Goal: Use online tool/utility: Utilize a website feature to perform a specific function

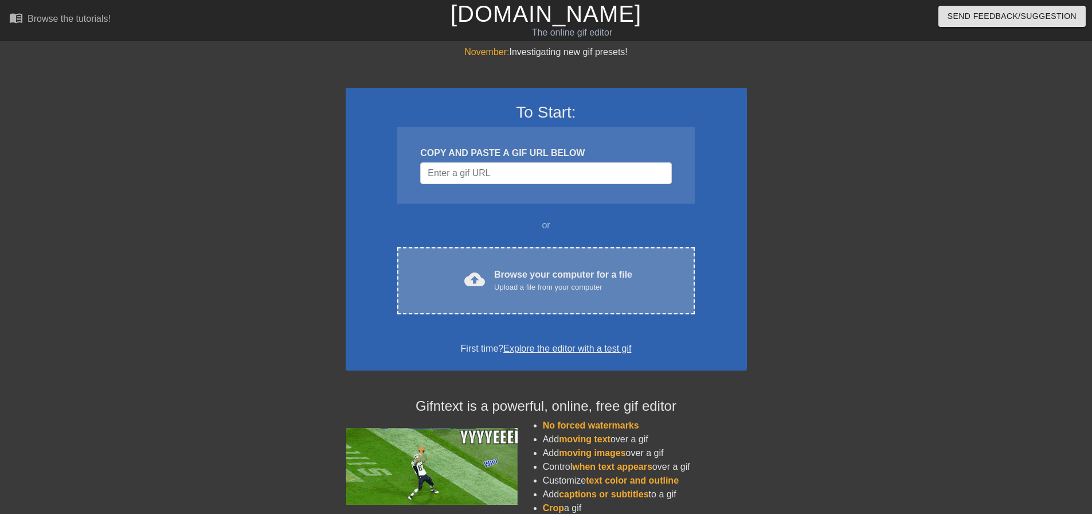
click at [533, 288] on div "Upload a file from your computer" at bounding box center [563, 286] width 138 height 11
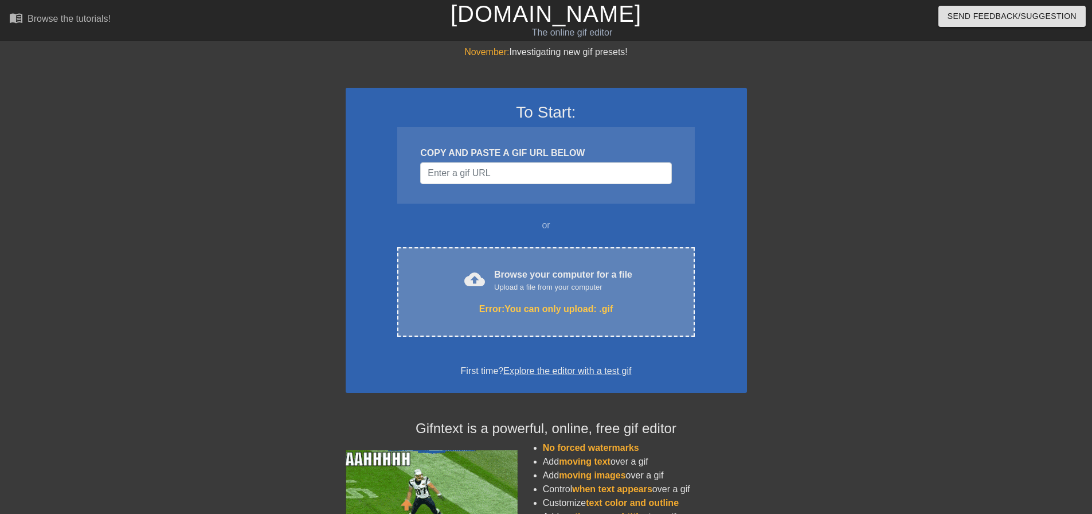
click at [548, 298] on div "cloud_upload Browse your computer for a file Upload a file from your computer E…" at bounding box center [545, 291] width 297 height 89
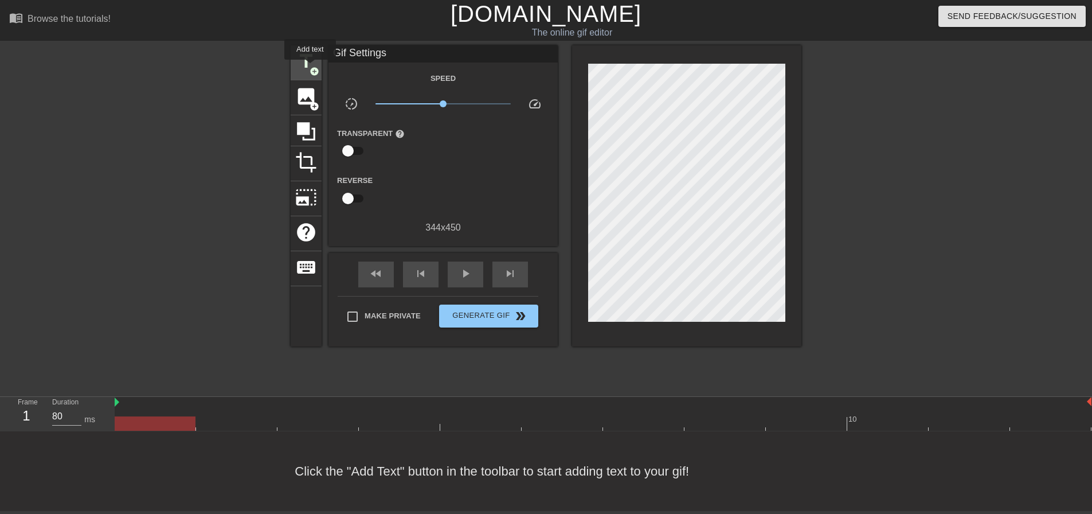
click at [310, 68] on span "add_circle" at bounding box center [315, 72] width 10 height 10
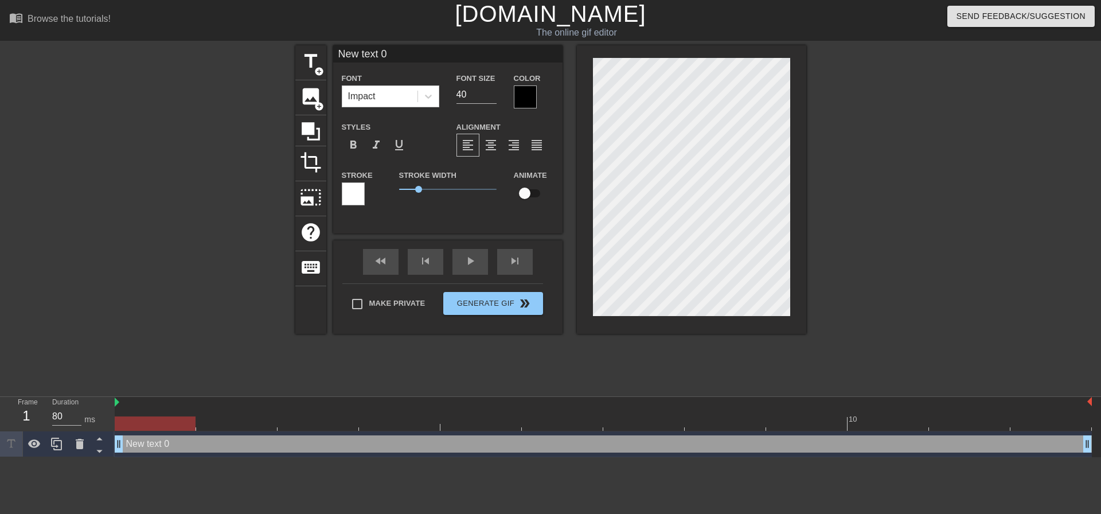
click at [353, 185] on div at bounding box center [353, 193] width 23 height 23
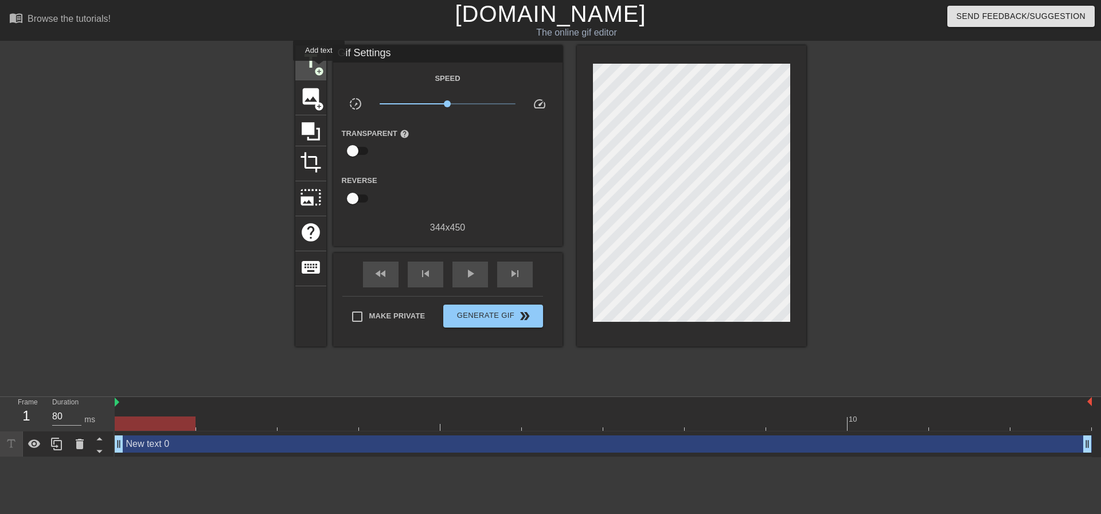
click at [320, 69] on span "add_circle" at bounding box center [319, 72] width 10 height 10
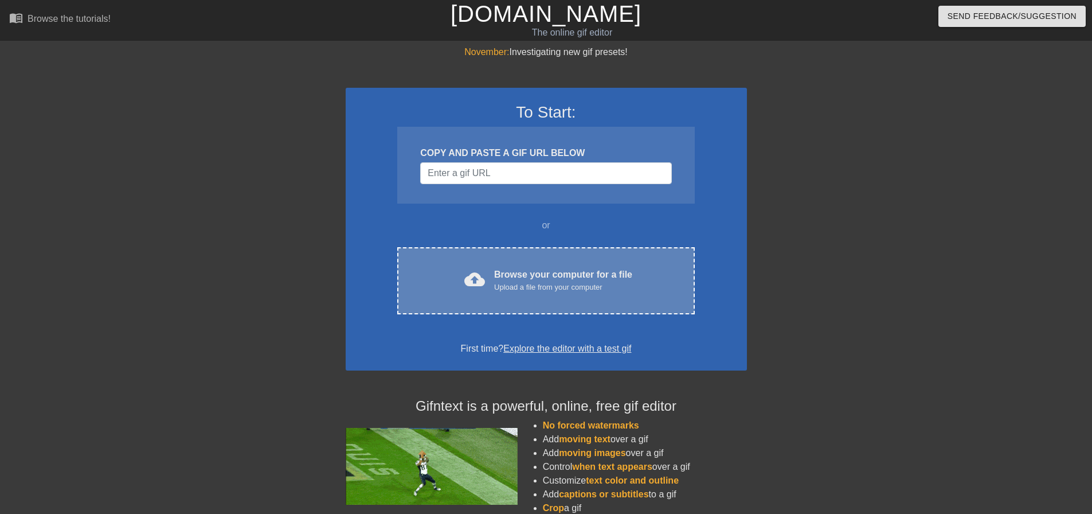
click at [473, 271] on span "cloud_upload" at bounding box center [474, 279] width 21 height 21
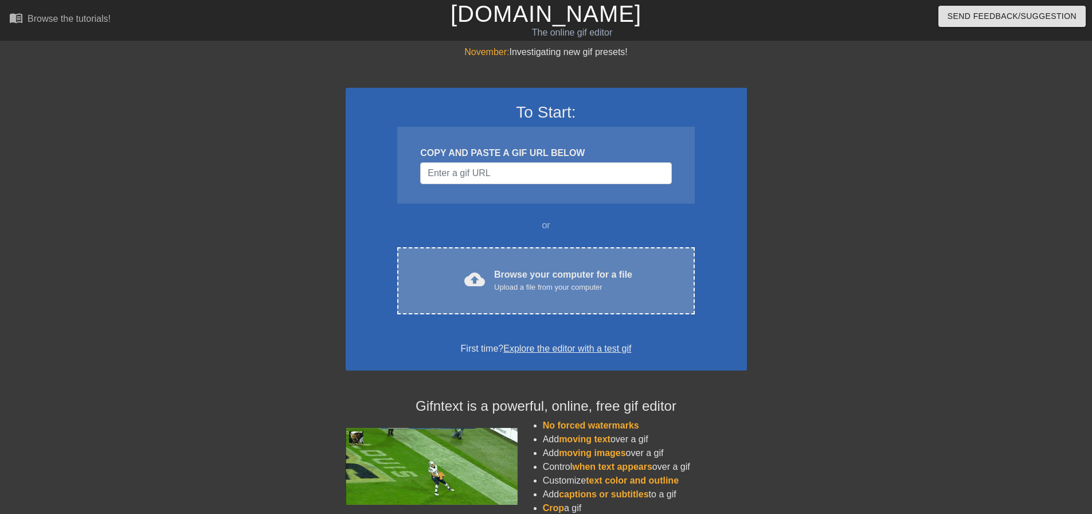
click at [511, 275] on div "Browse your computer for a file Upload a file from your computer" at bounding box center [563, 280] width 138 height 25
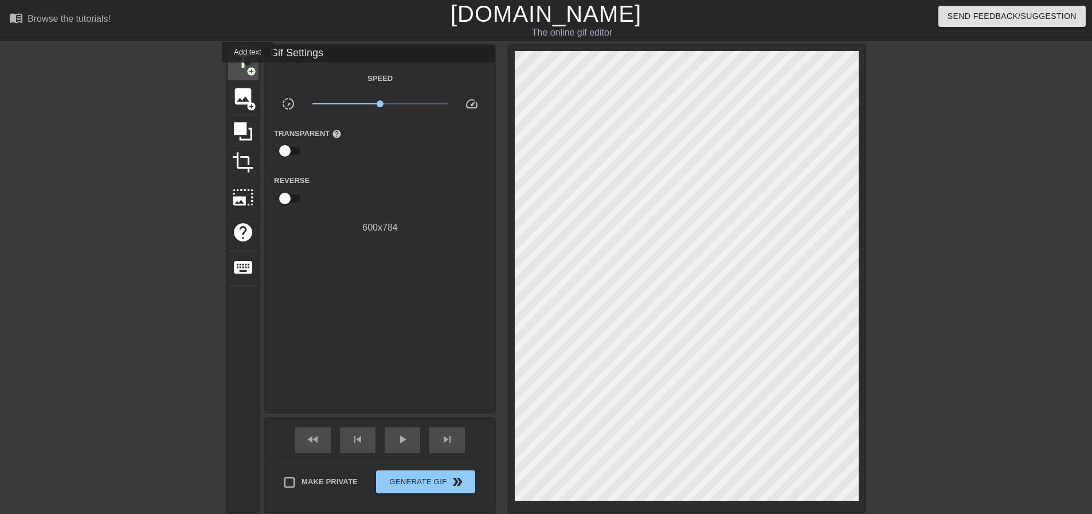
click at [248, 71] on span "add_circle" at bounding box center [252, 72] width 10 height 10
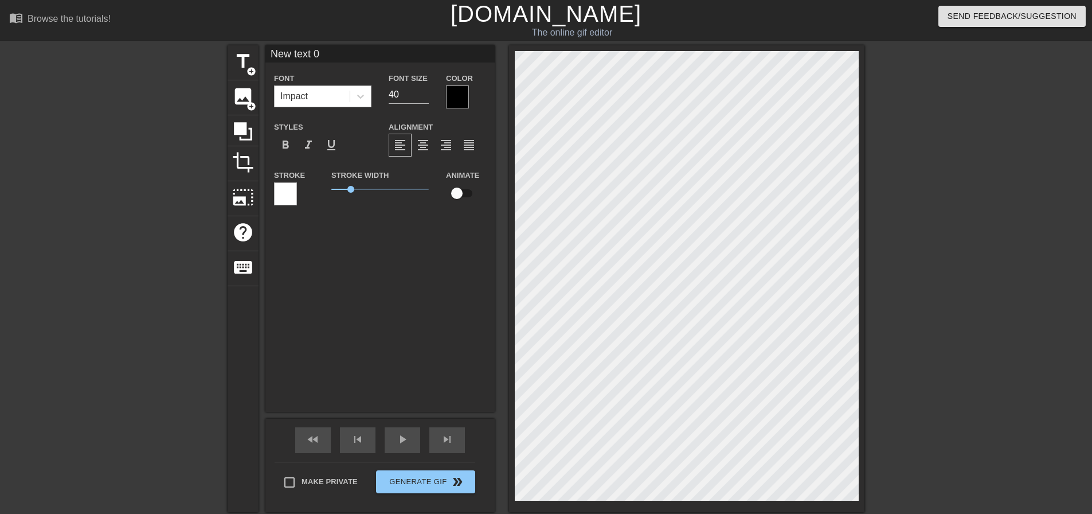
click at [342, 96] on div "Impact" at bounding box center [312, 96] width 75 height 21
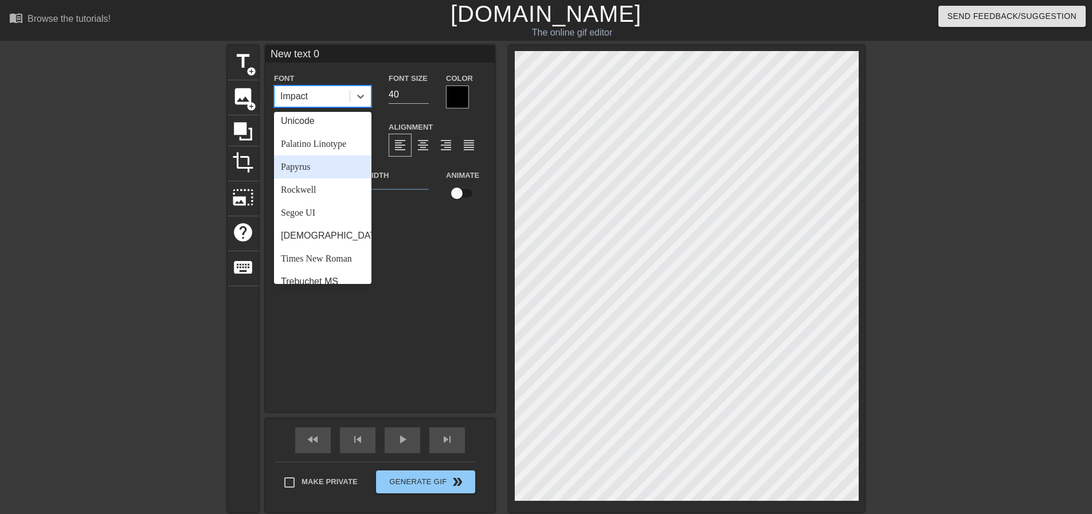
scroll to position [362, 0]
click at [306, 179] on div "Papyrus" at bounding box center [322, 167] width 97 height 23
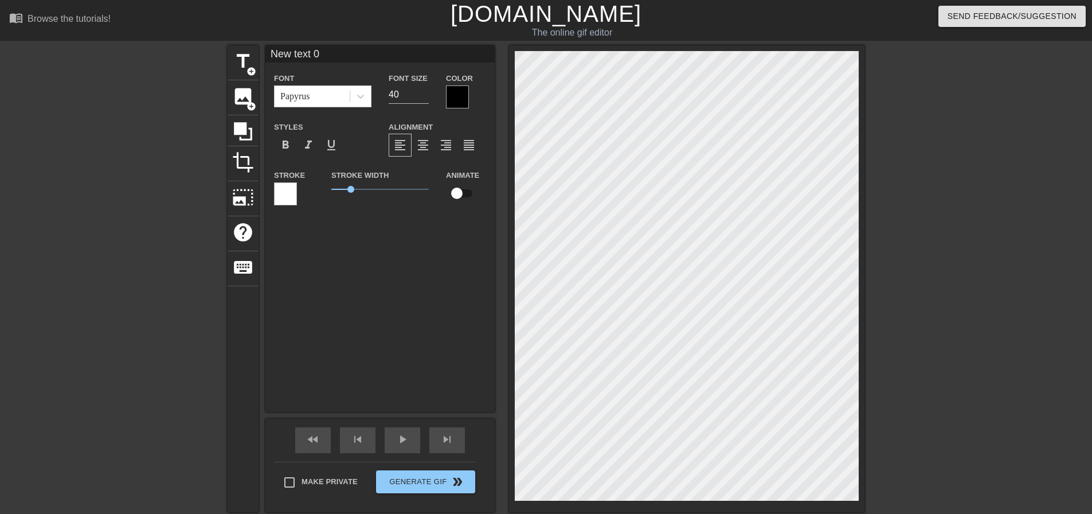
scroll to position [2, 3]
type input "W"
type textarea "W"
type input "We"
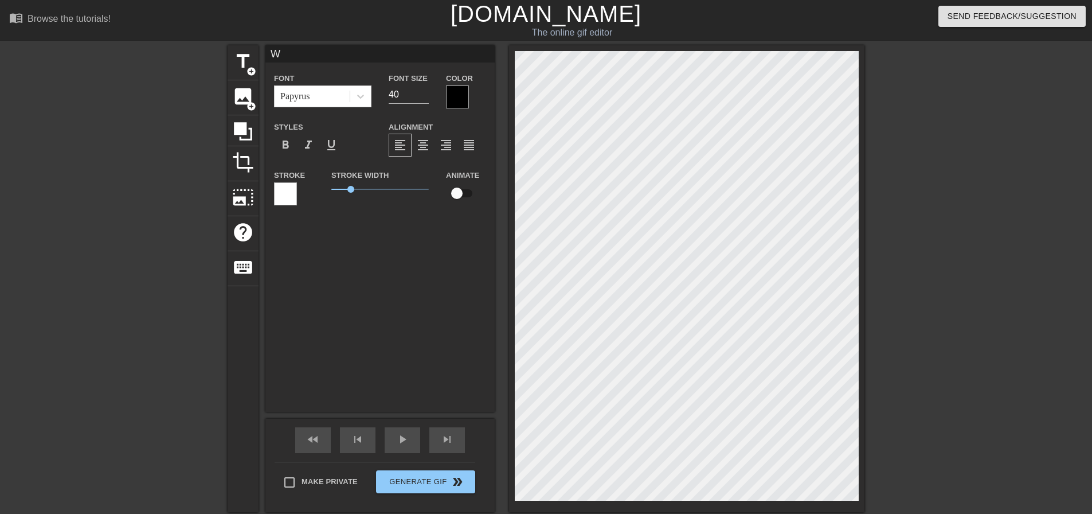
type textarea "We"
type input "Wel"
type textarea "Wel"
type input "Welc"
type textarea "Welc"
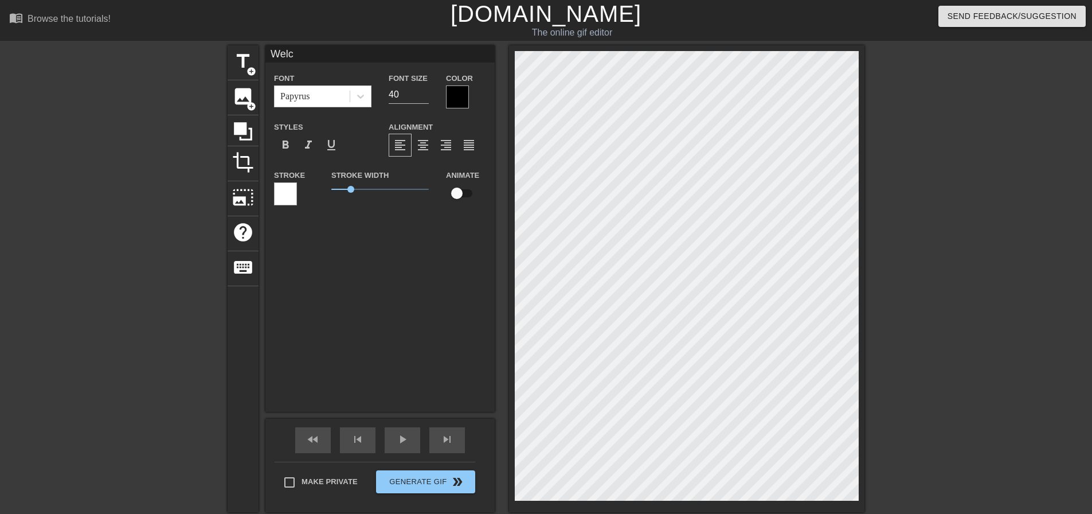
type input "Welco"
type textarea "Welco"
type input "Welcom"
type textarea "Welcom"
type input "Welcome"
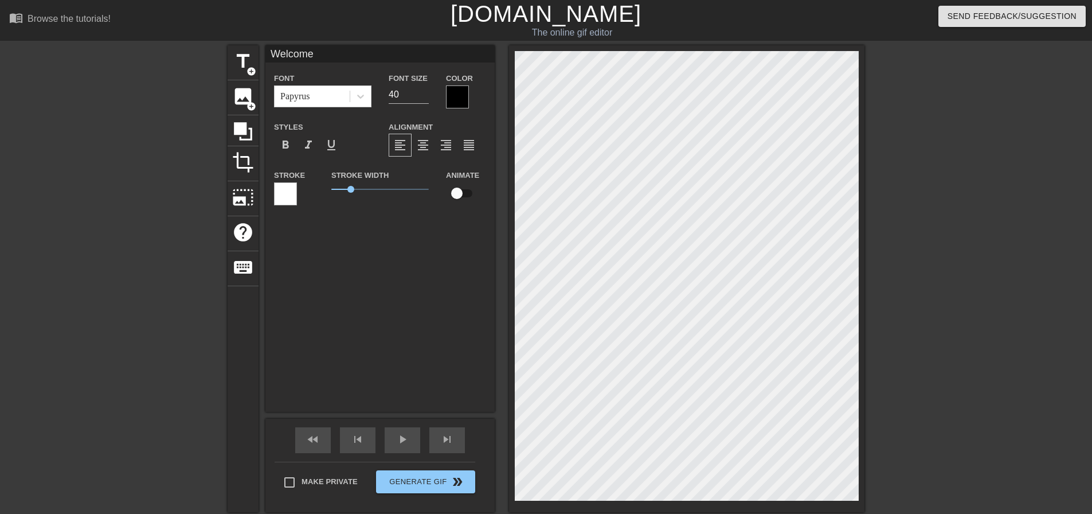
scroll to position [2, 3]
type textarea "Welcome"
click at [409, 94] on input "40" at bounding box center [409, 94] width 40 height 18
type input "4"
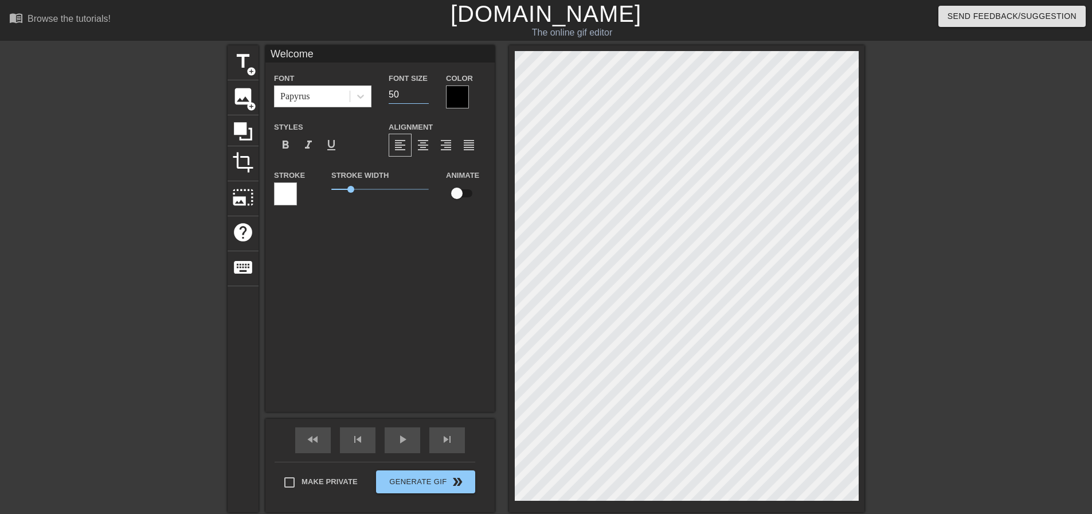
type input "50"
click at [461, 99] on div at bounding box center [457, 96] width 23 height 23
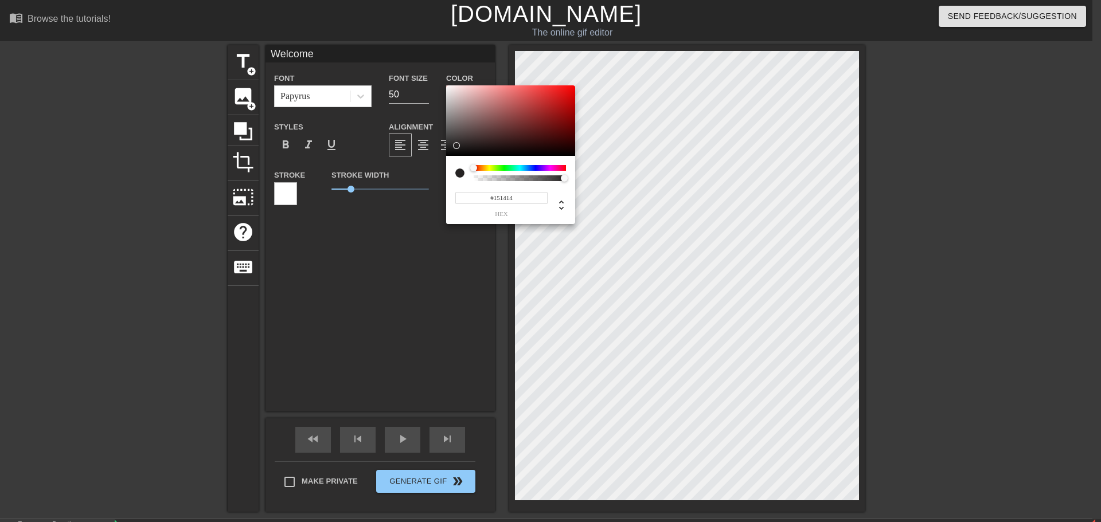
type input "#000000"
drag, startPoint x: 469, startPoint y: 110, endPoint x: 441, endPoint y: 173, distance: 69.0
click at [441, 173] on div "#000000 hex" at bounding box center [550, 261] width 1101 height 522
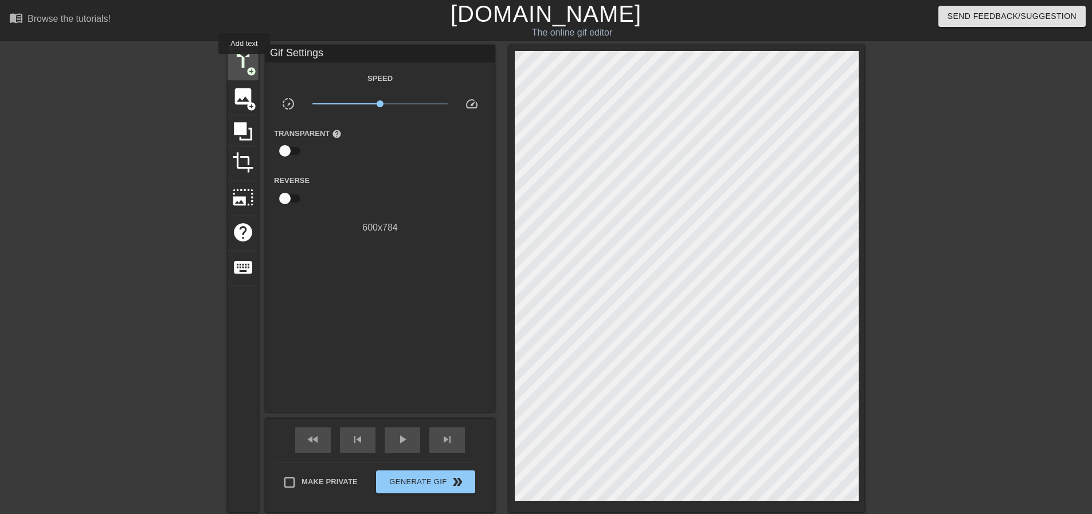
click at [244, 62] on span "title" at bounding box center [243, 61] width 22 height 22
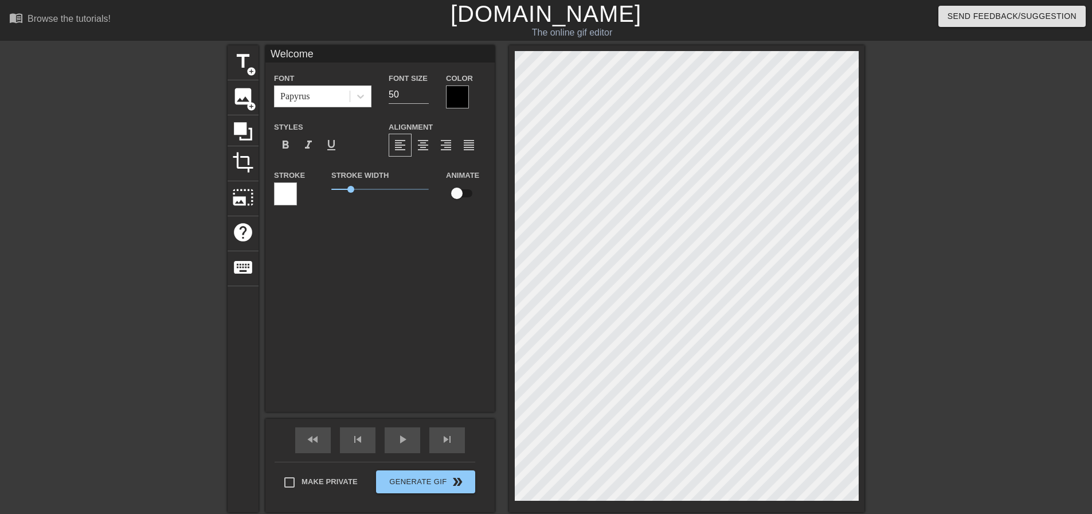
click at [294, 197] on div at bounding box center [285, 193] width 23 height 23
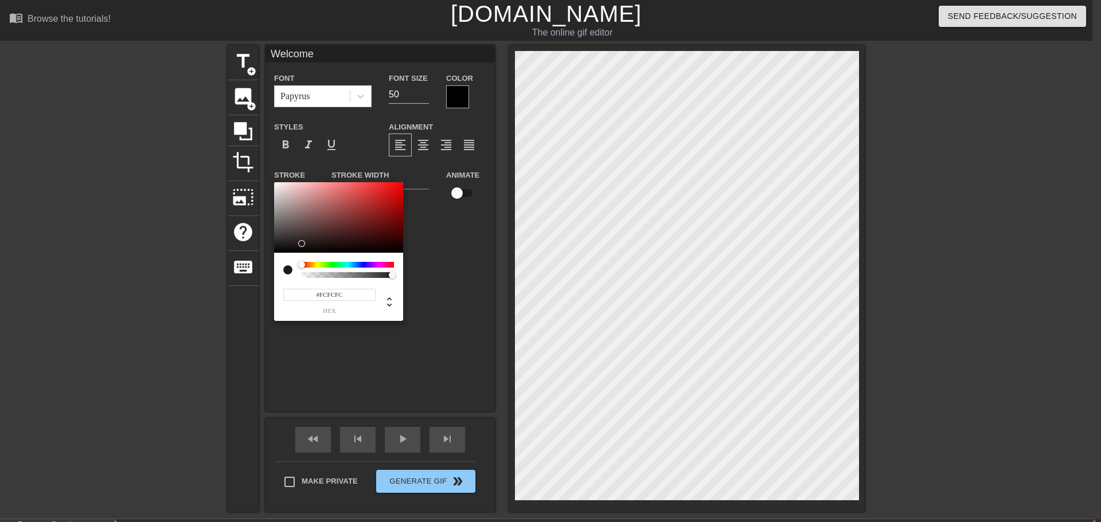
type input "#FFFFFF"
drag, startPoint x: 335, startPoint y: 212, endPoint x: 249, endPoint y: 123, distance: 123.3
click at [249, 123] on div "#FFFFFF hex" at bounding box center [550, 261] width 1101 height 522
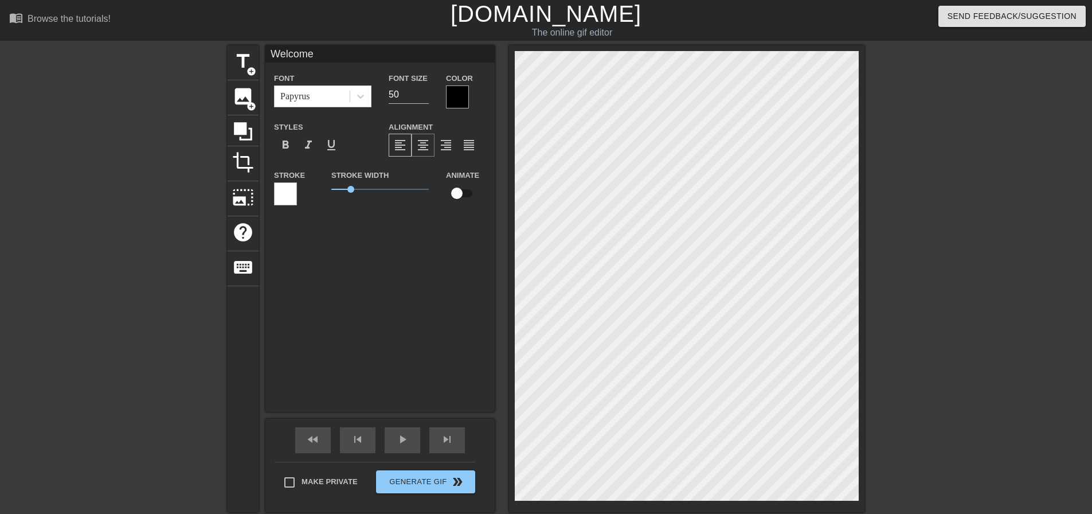
click at [423, 142] on span "format_align_center" at bounding box center [423, 145] width 14 height 14
click at [450, 146] on span "format_align_right" at bounding box center [446, 145] width 14 height 14
click at [431, 146] on div "format_align_center" at bounding box center [423, 145] width 23 height 23
click at [445, 143] on span "format_align_right" at bounding box center [446, 145] width 14 height 14
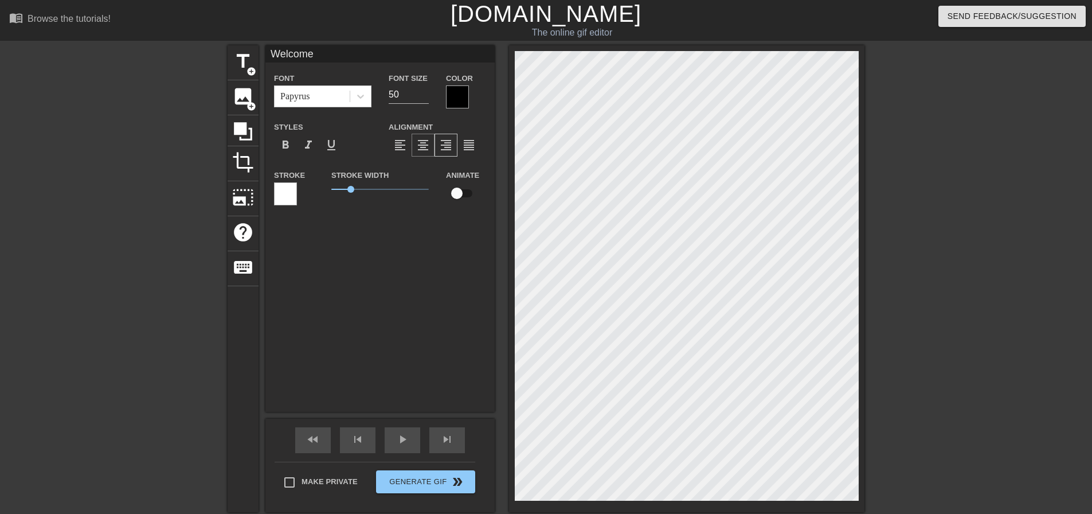
click at [424, 143] on span "format_align_center" at bounding box center [423, 145] width 14 height 14
click at [396, 142] on span "format_align_left" at bounding box center [400, 145] width 14 height 14
click at [411, 143] on div "format_align_left" at bounding box center [400, 145] width 23 height 23
click at [421, 144] on span "format_align_center" at bounding box center [423, 145] width 14 height 14
click at [465, 194] on input "checkbox" at bounding box center [456, 193] width 65 height 22
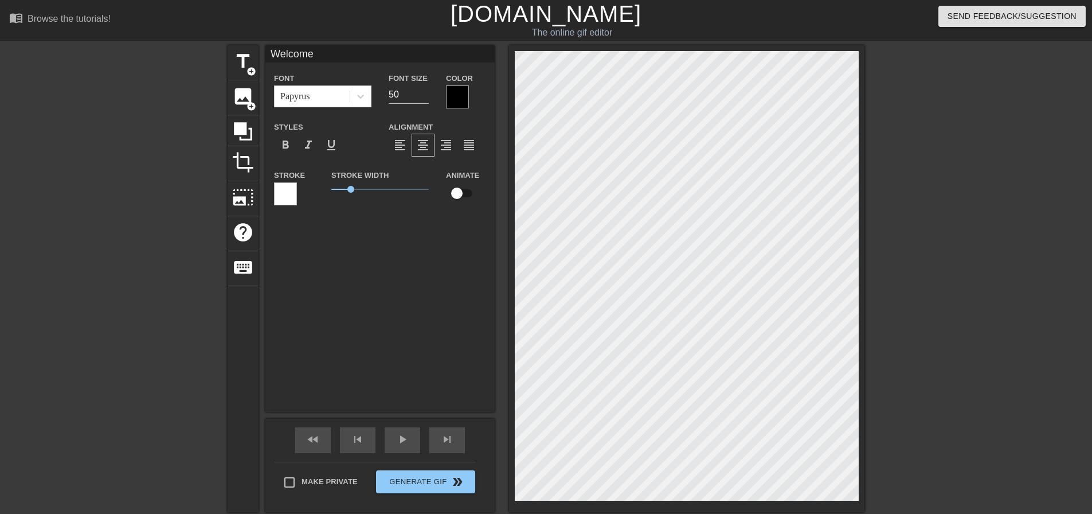
checkbox input "true"
click at [948, 398] on div "title add_circle image add_circle crop photo_size_select_large help keyboard We…" at bounding box center [546, 278] width 1092 height 467
click at [394, 441] on div "play_arrow" at bounding box center [403, 440] width 36 height 26
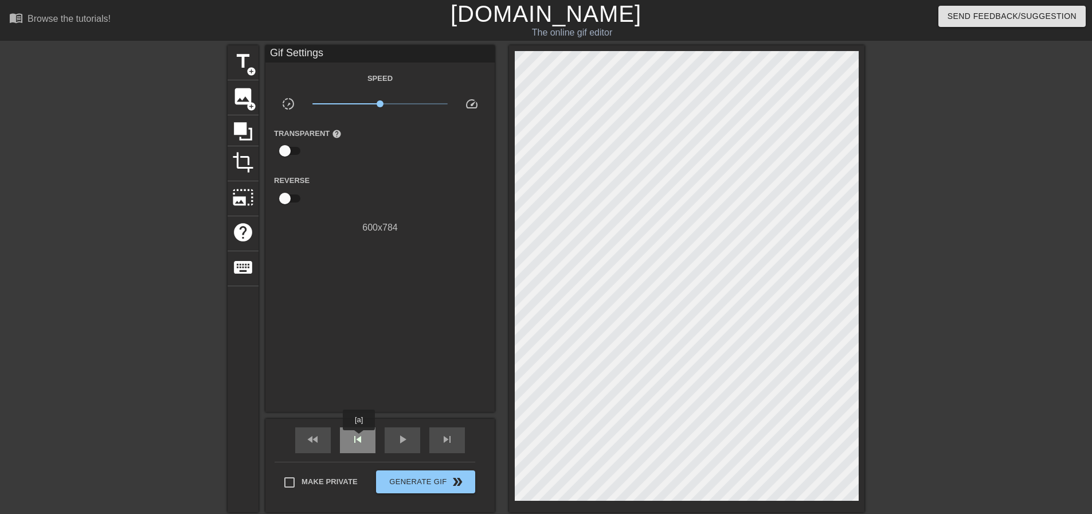
click at [359, 438] on span "skip_previous" at bounding box center [358, 439] width 14 height 14
click at [250, 71] on span "add_circle" at bounding box center [252, 72] width 10 height 10
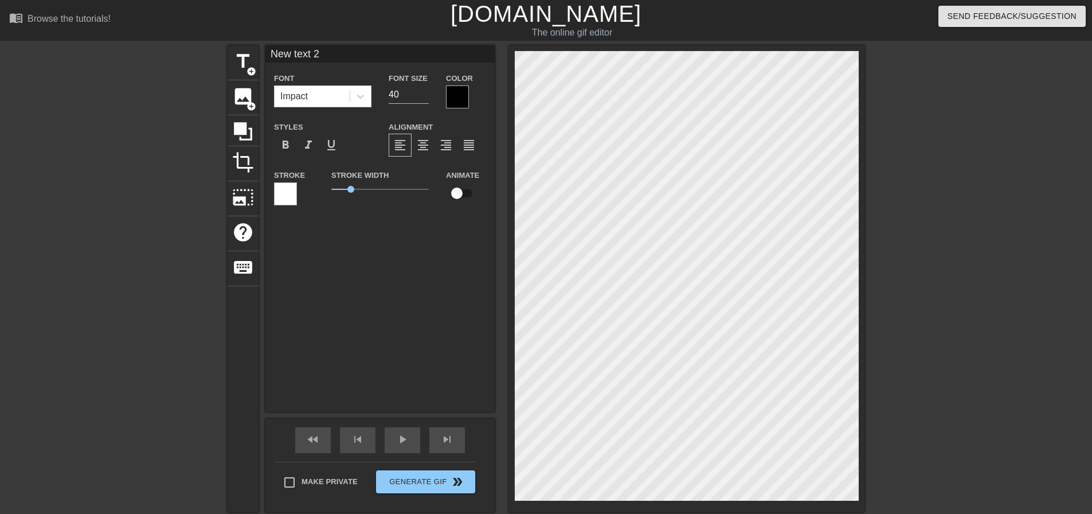
type input "New txt 2"
type textarea "New txt 2"
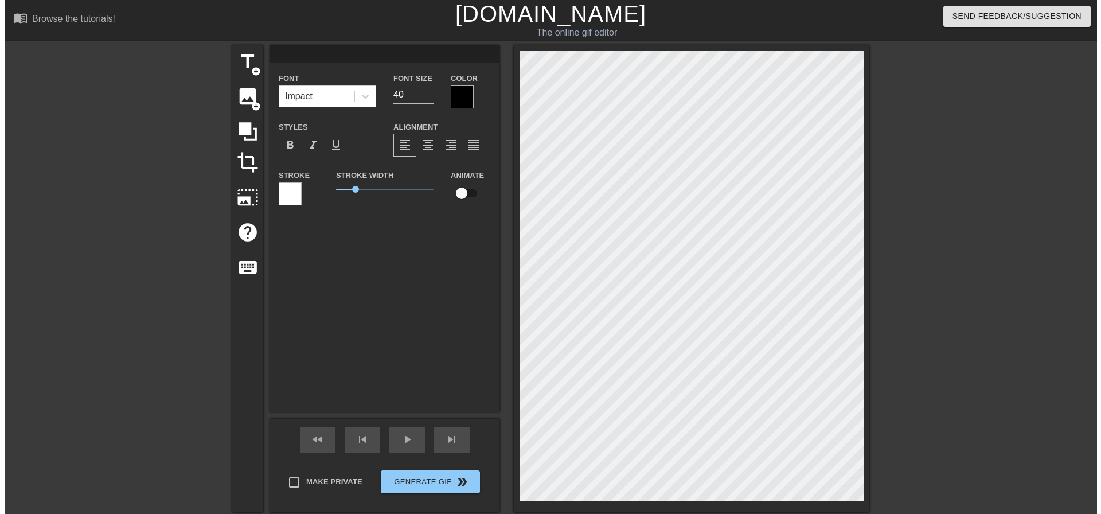
scroll to position [2, 2]
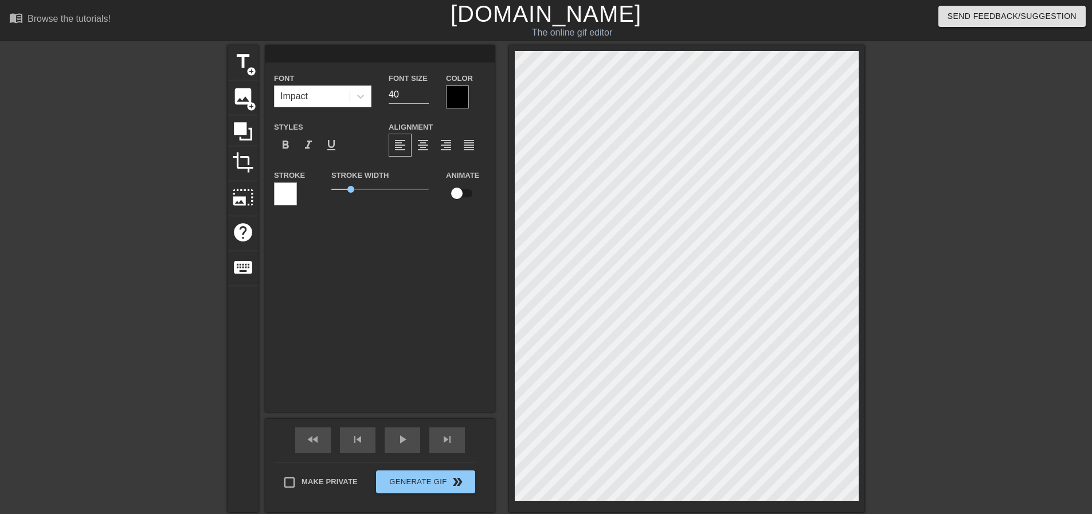
click at [952, 295] on div at bounding box center [964, 217] width 172 height 344
click at [418, 484] on span "Generate Gif double_arrow" at bounding box center [426, 482] width 90 height 14
